Goal: Information Seeking & Learning: Learn about a topic

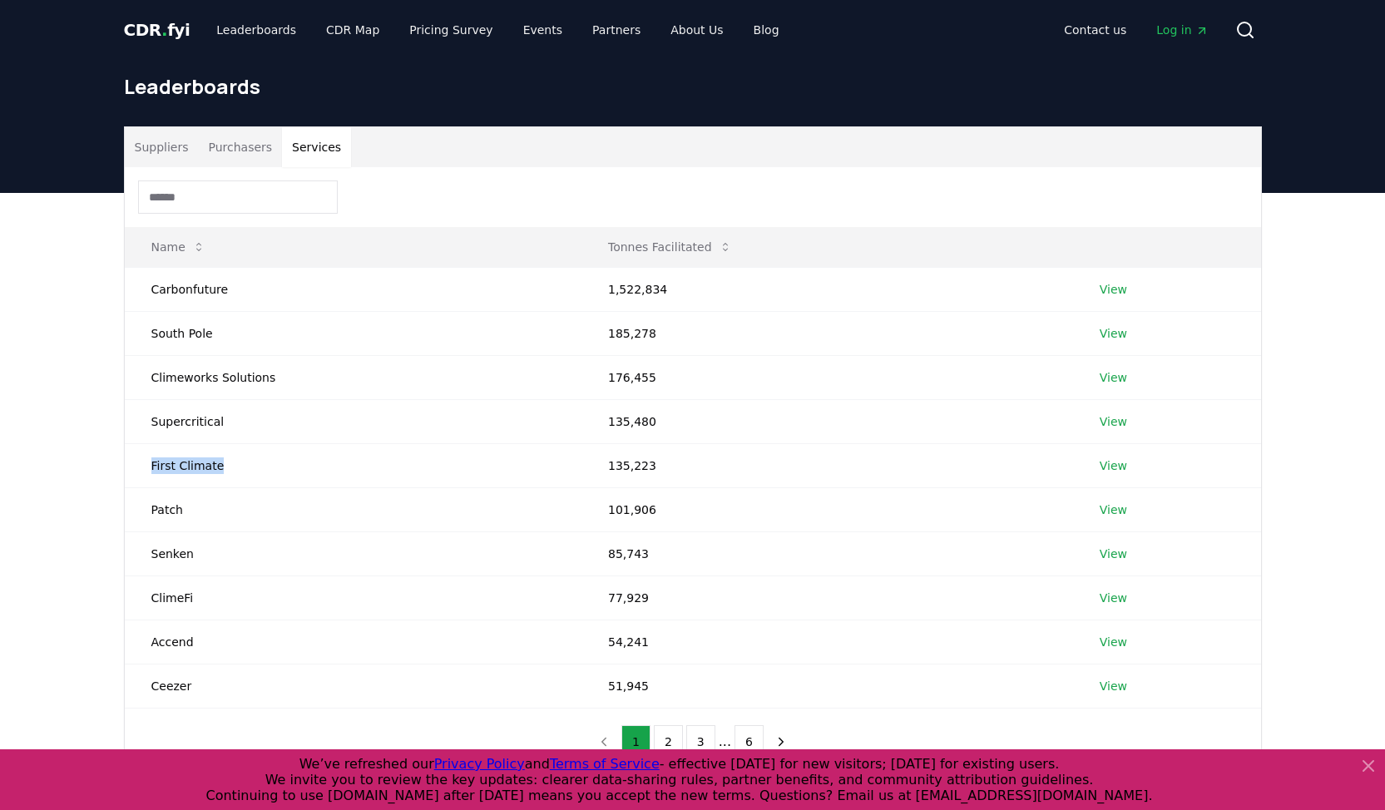
click at [176, 153] on button "Suppliers" at bounding box center [162, 147] width 74 height 40
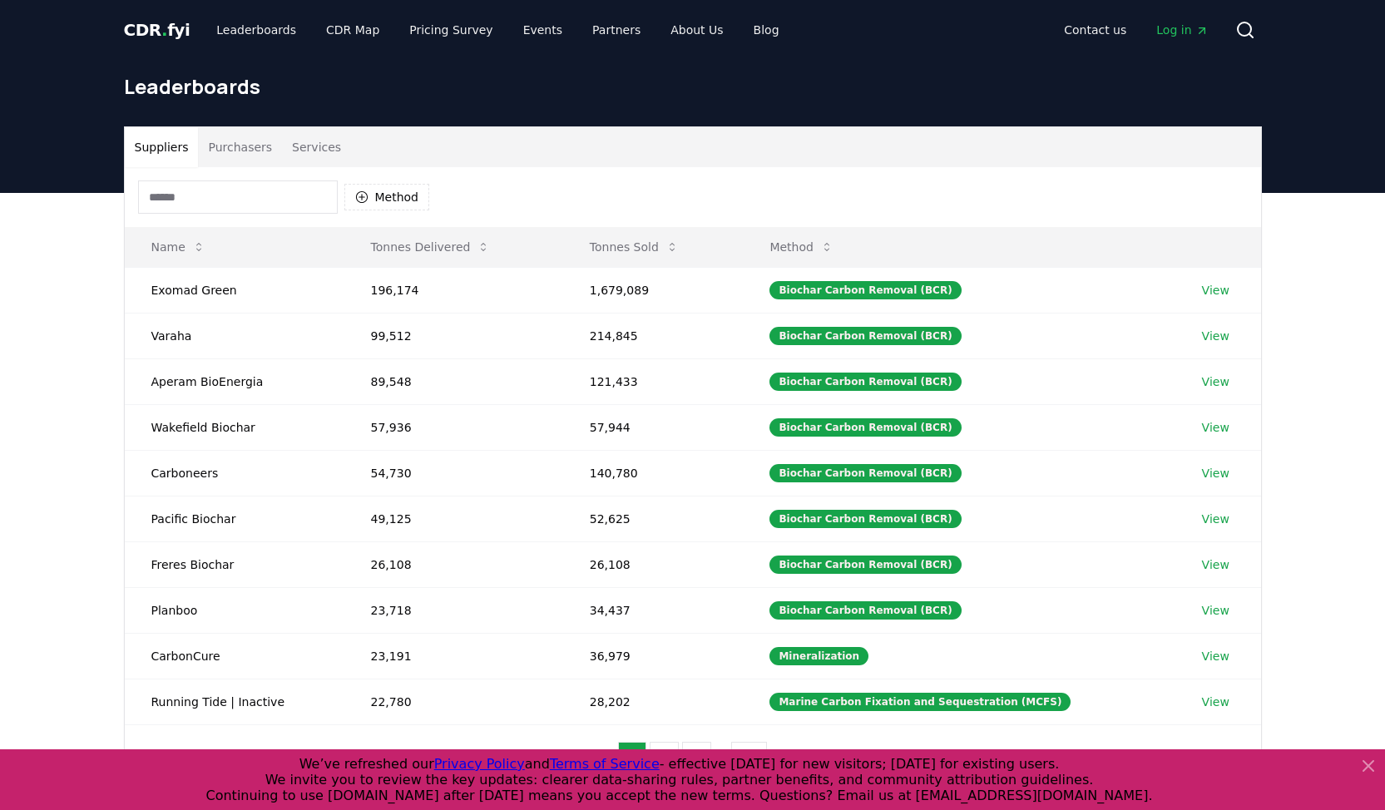
click at [235, 149] on button "Purchasers" at bounding box center [240, 147] width 84 height 40
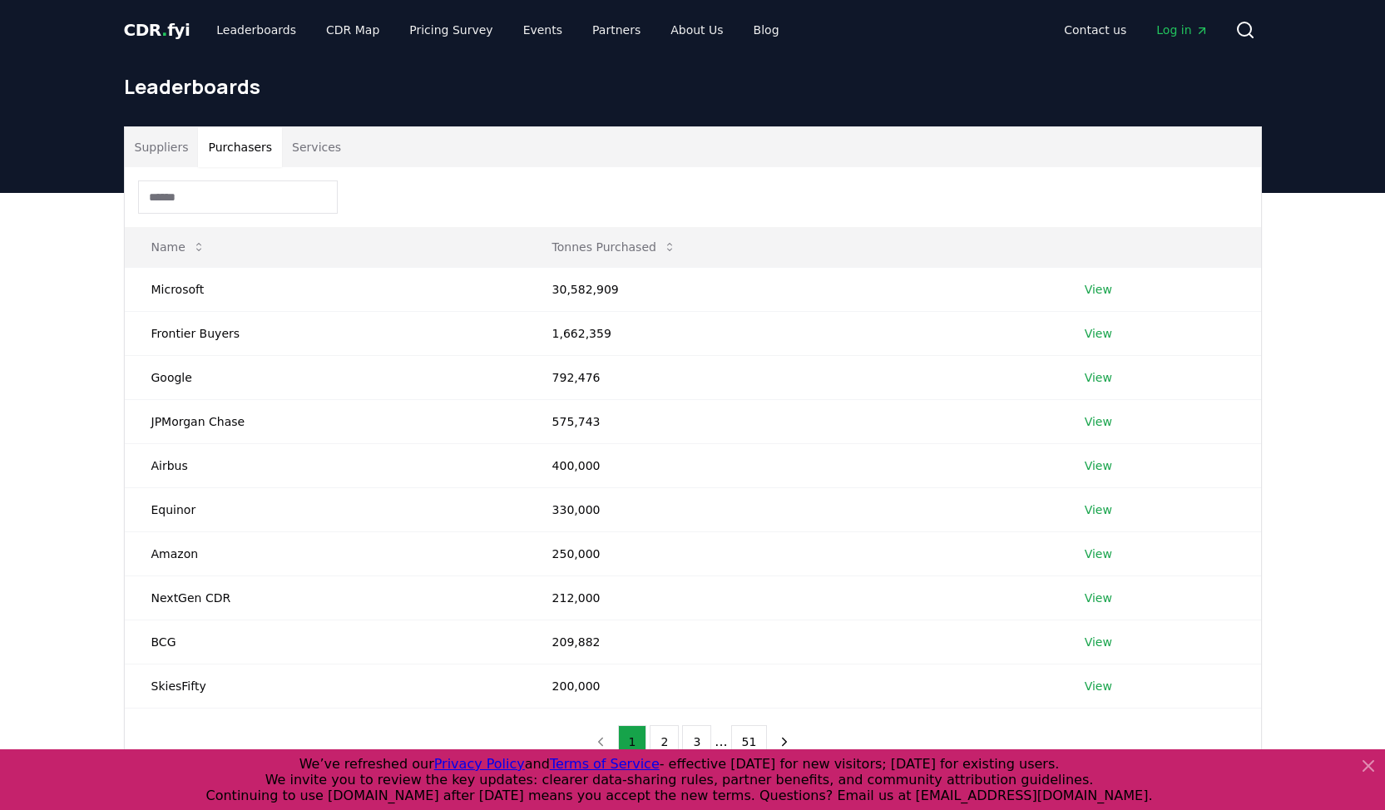
click at [160, 150] on button "Suppliers" at bounding box center [162, 147] width 74 height 40
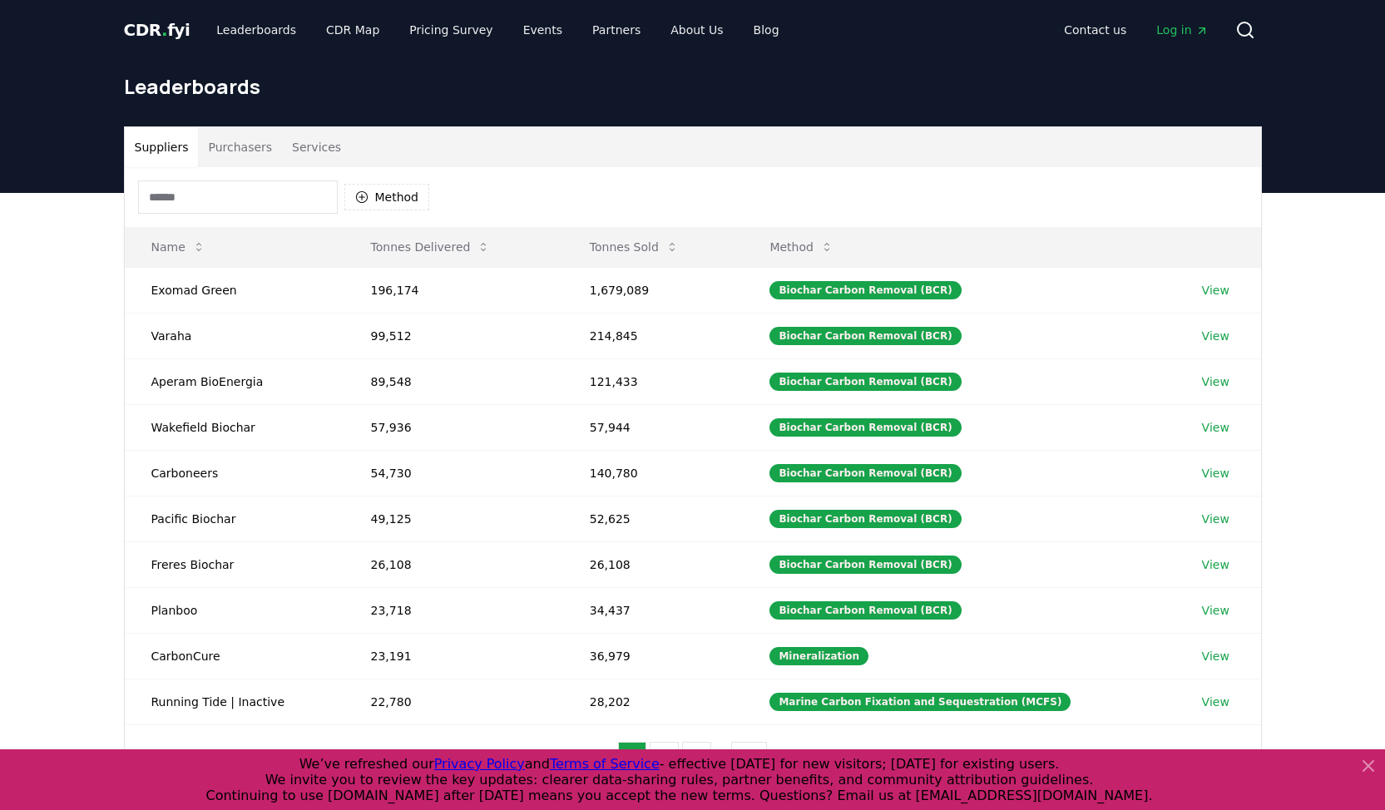
click at [400, 183] on div "Method" at bounding box center [284, 196] width 292 height 33
click at [393, 194] on button "Method" at bounding box center [387, 197] width 86 height 27
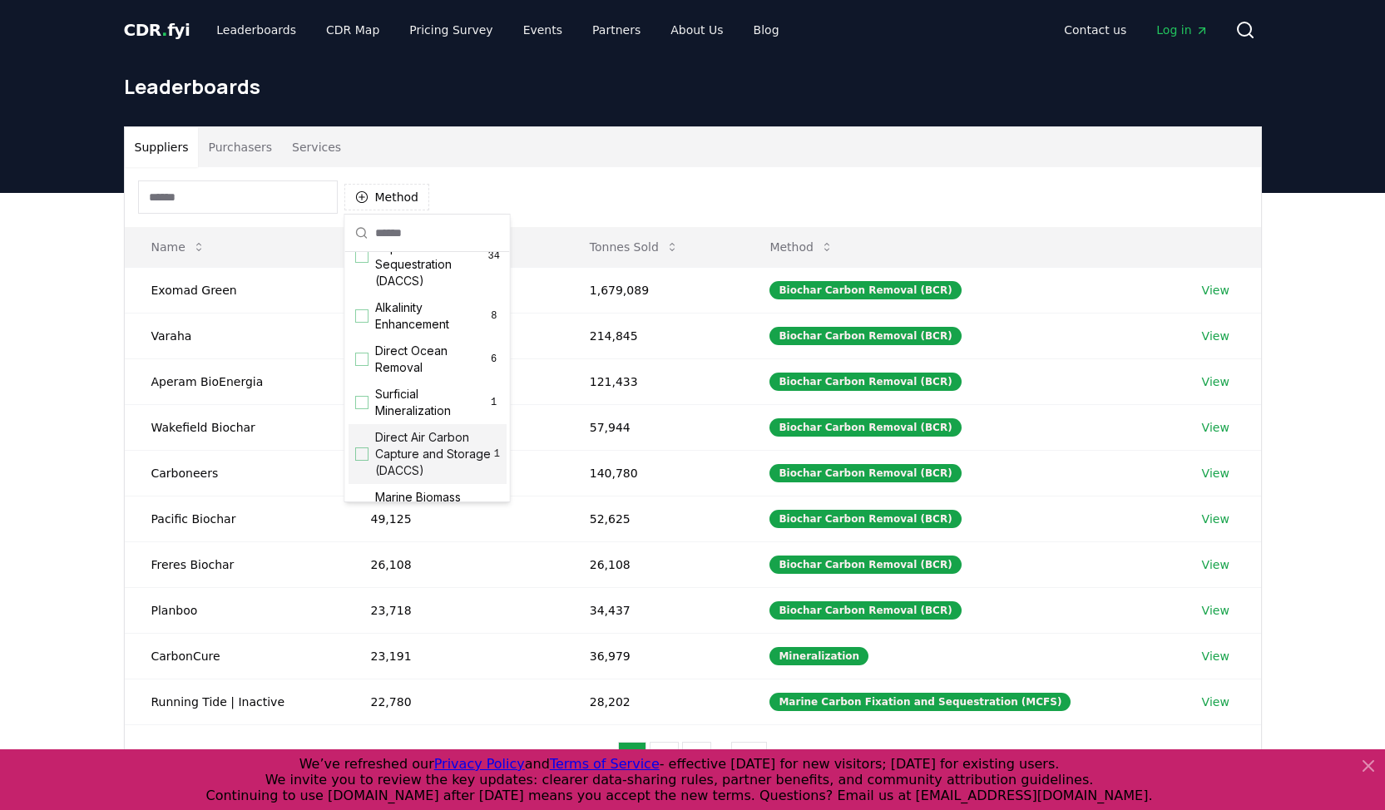
scroll to position [433, 0]
click at [446, 334] on span "Alkalinity Enhancement" at bounding box center [431, 316] width 113 height 33
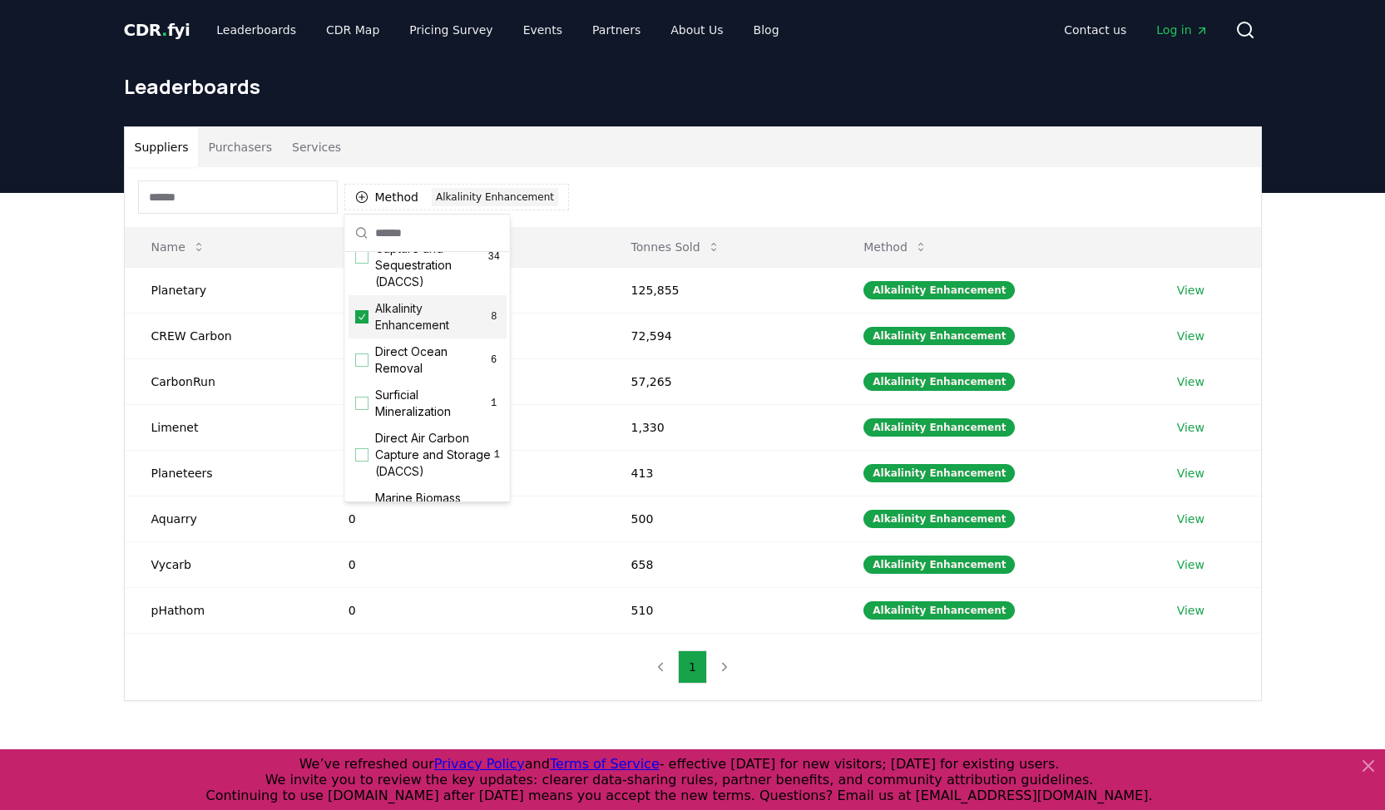
click at [47, 470] on div "Suppliers Purchasers Services Method 1 Alkalinity Enhancement Name Tonnes Deliv…" at bounding box center [692, 480] width 1385 height 575
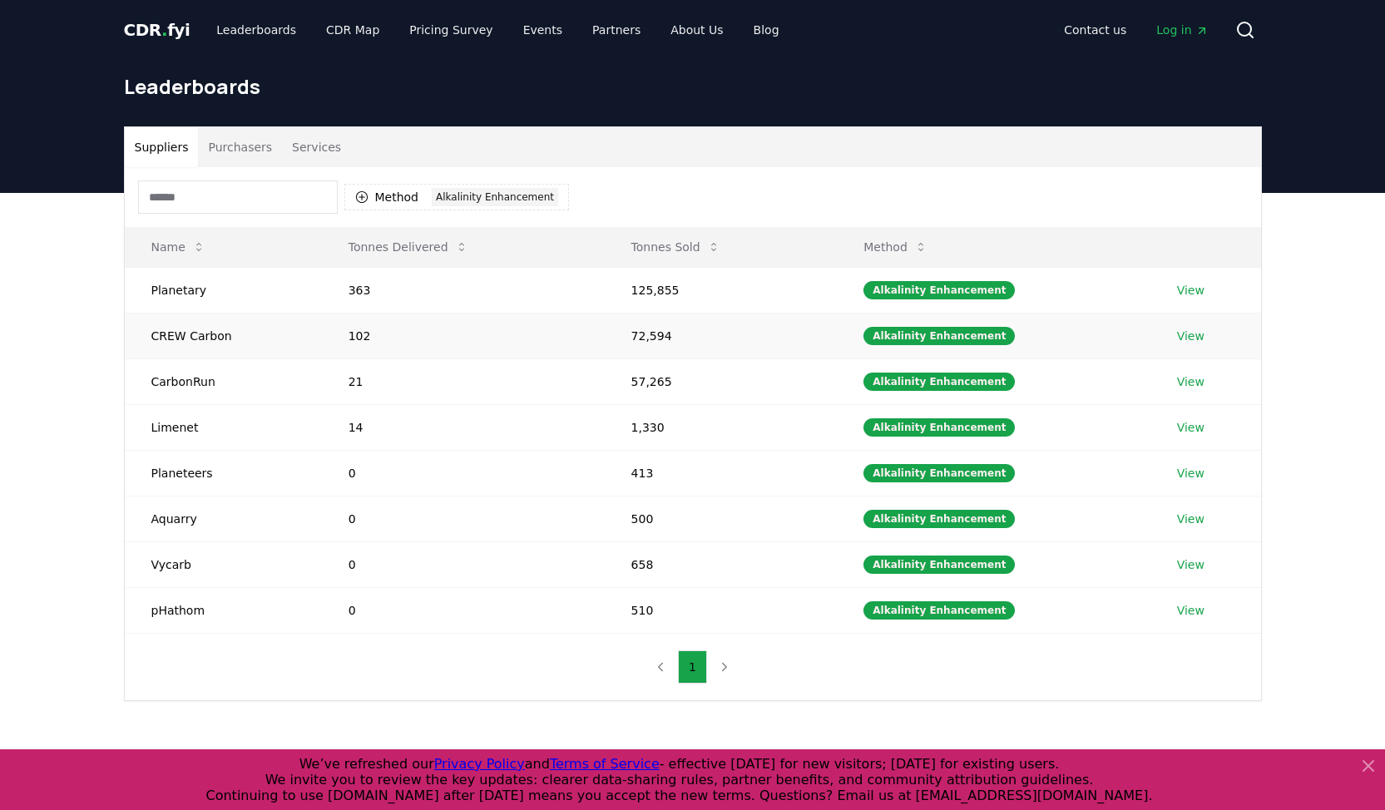
click at [1190, 337] on link "View" at bounding box center [1190, 336] width 27 height 17
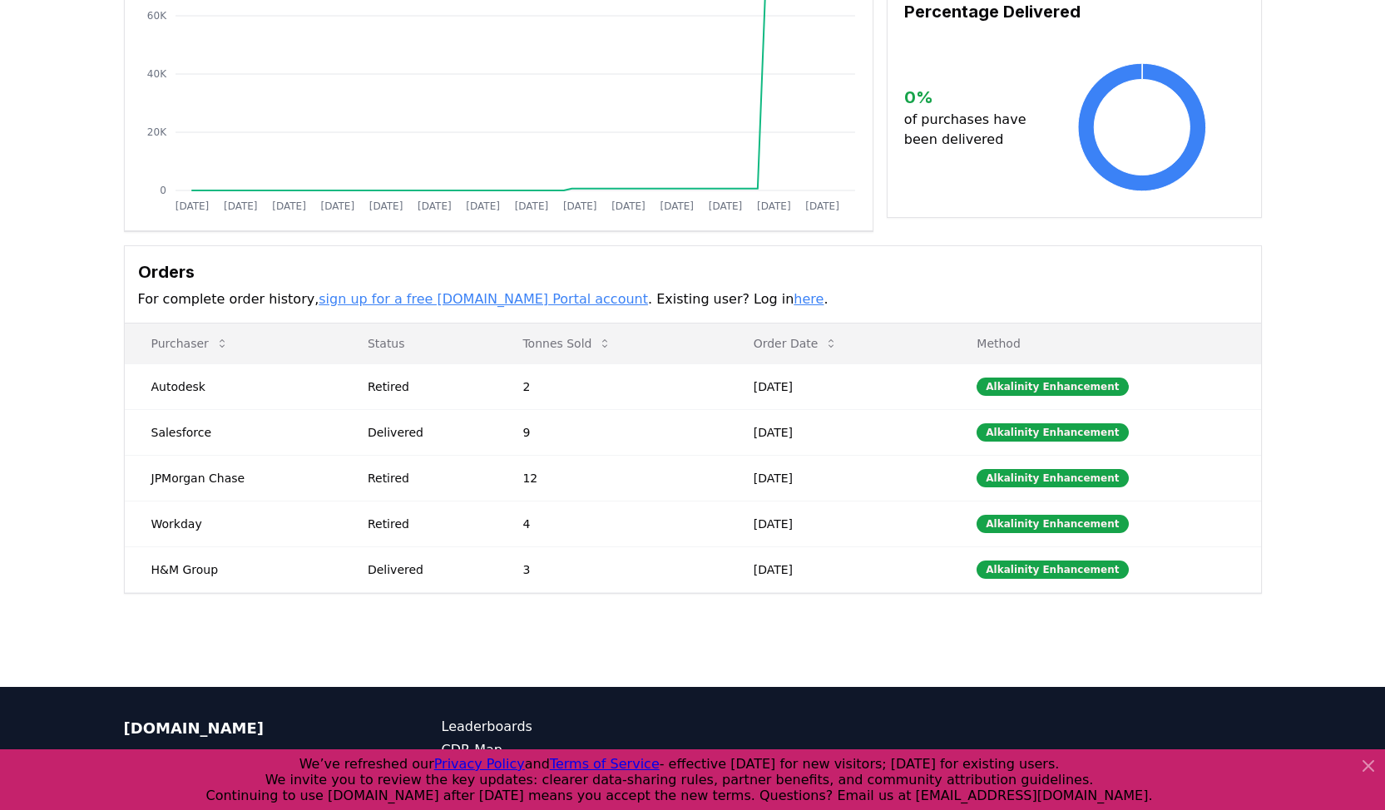
scroll to position [252, 0]
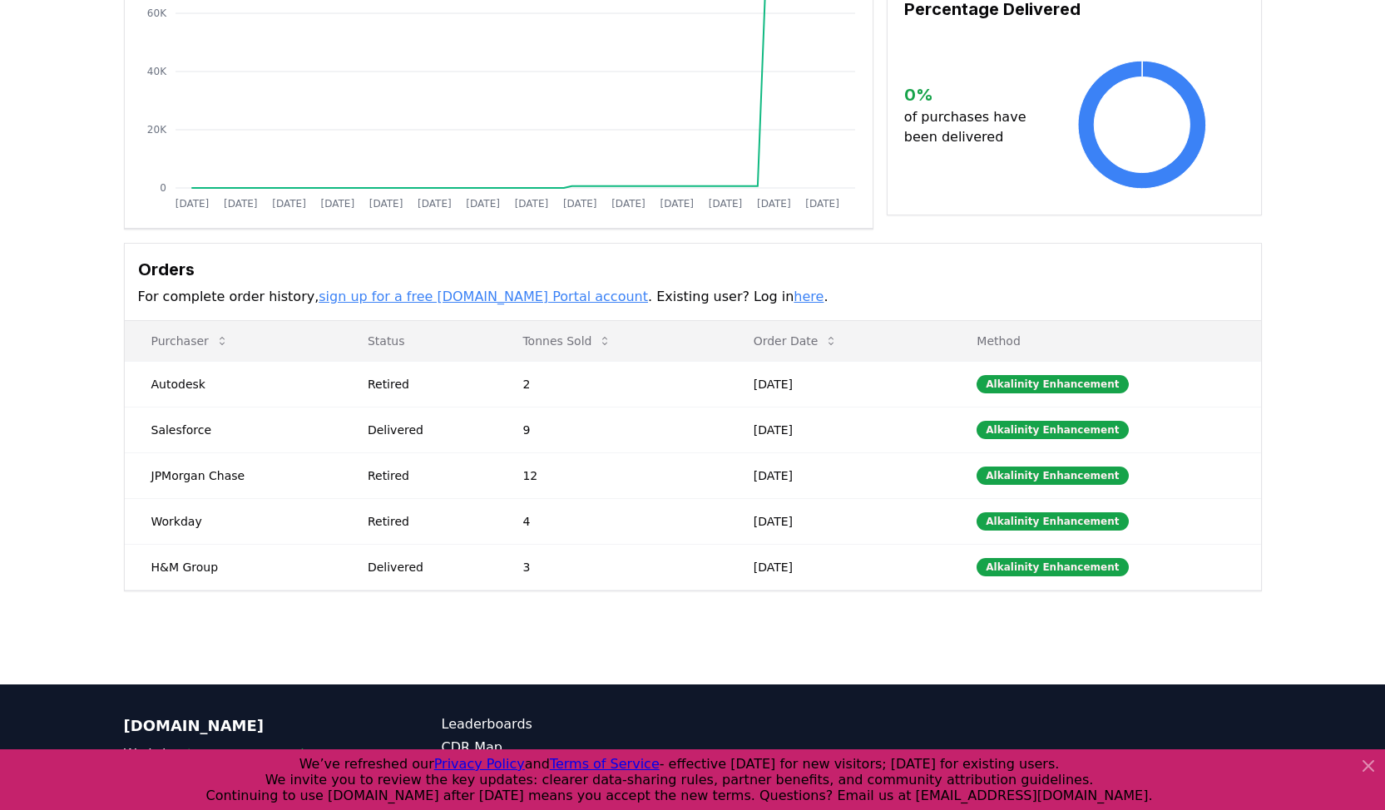
click at [794, 298] on link "here" at bounding box center [809, 297] width 30 height 16
